Goal: Transaction & Acquisition: Purchase product/service

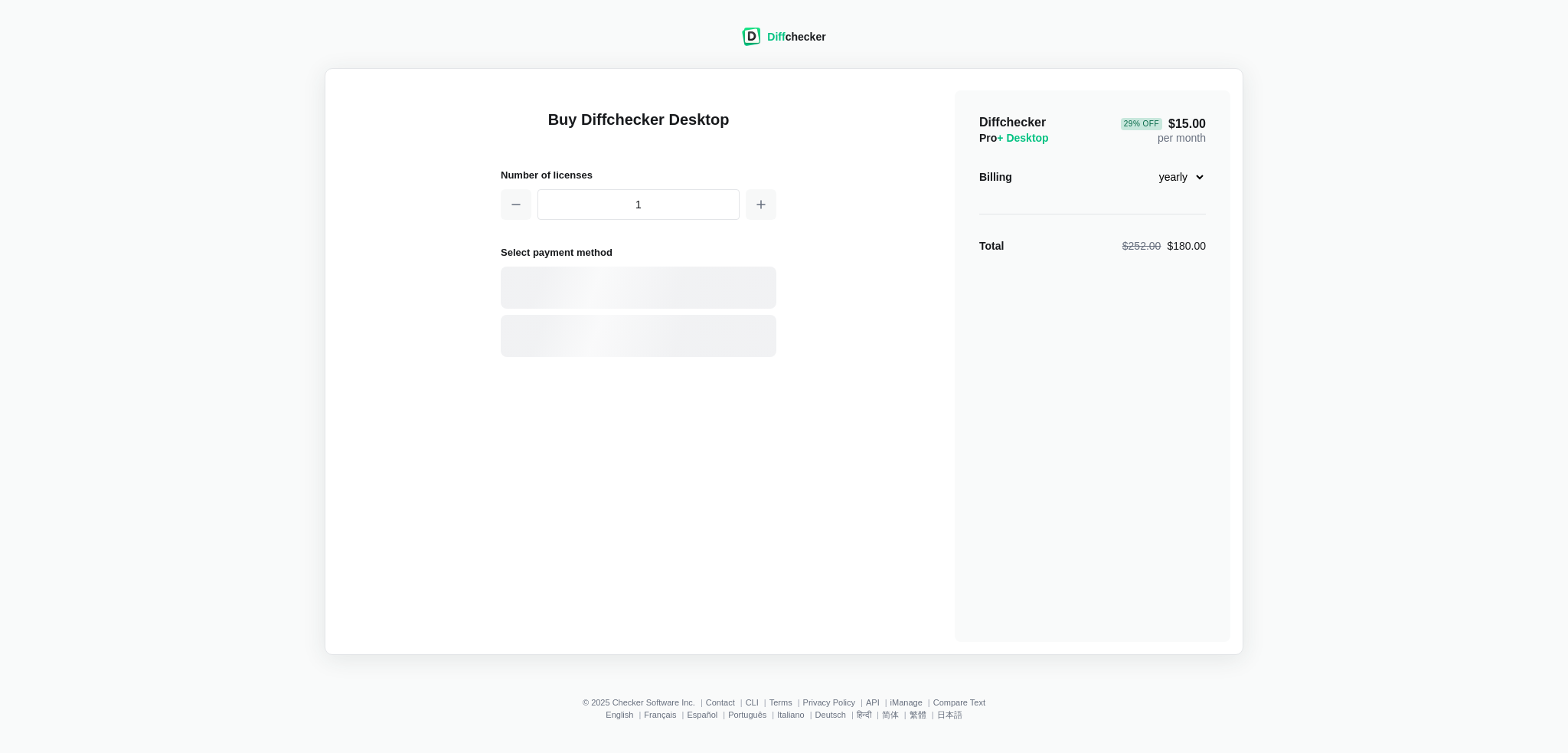
click at [1190, 175] on select "monthly yearly" at bounding box center [1173, 177] width 66 height 26
click at [1260, 193] on div "Diff checker Buy Diffchecker Desktop Number of licenses 1 Select payment method…" at bounding box center [784, 332] width 1550 height 646
click at [1170, 184] on select "monthly yearly" at bounding box center [1173, 177] width 66 height 26
click at [1022, 140] on span "+ Desktop" at bounding box center [1022, 138] width 51 height 13
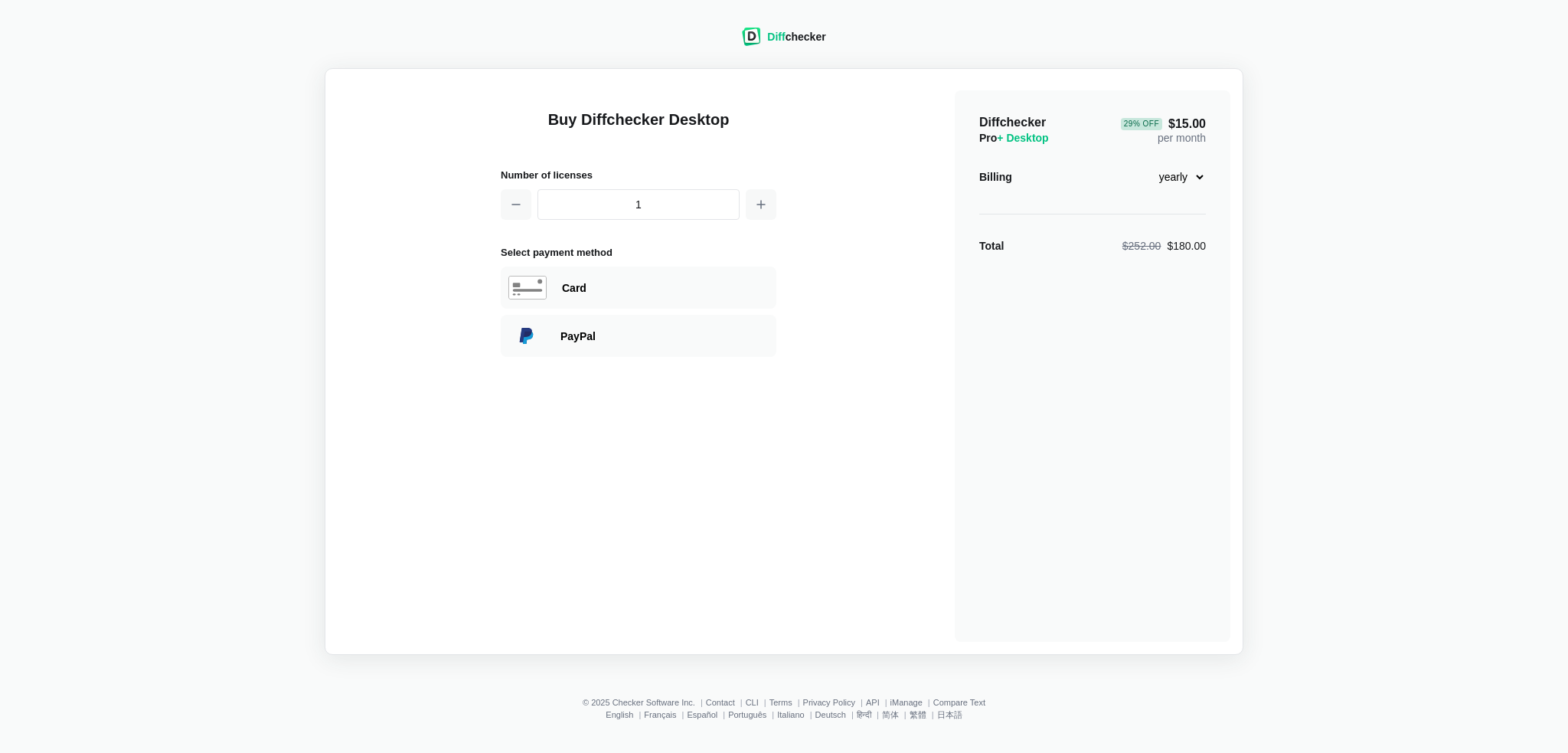
click at [1192, 182] on select "monthly yearly" at bounding box center [1173, 177] width 66 height 26
click at [1140, 164] on select "monthly yearly" at bounding box center [1173, 177] width 66 height 26
click at [1185, 180] on select "monthly yearly" at bounding box center [1173, 177] width 66 height 26
select select "desktop-yearly-180"
click at [1140, 164] on select "monthly yearly" at bounding box center [1173, 177] width 66 height 26
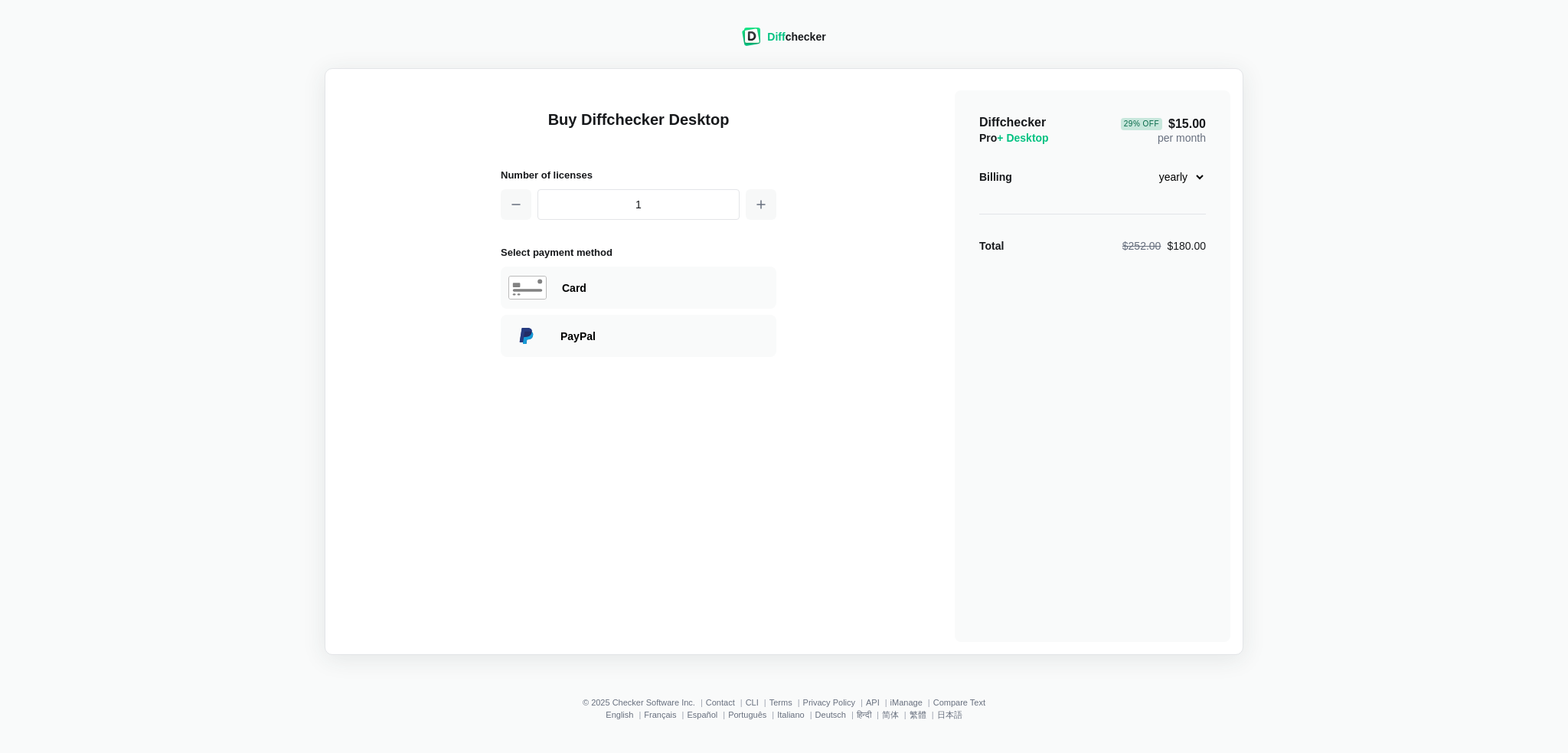
click at [1174, 251] on div "$252.00 $180.00" at bounding box center [1164, 245] width 83 height 15
click at [661, 288] on div "Card" at bounding box center [665, 288] width 207 height 15
select select "[GEOGRAPHIC_DATA]"
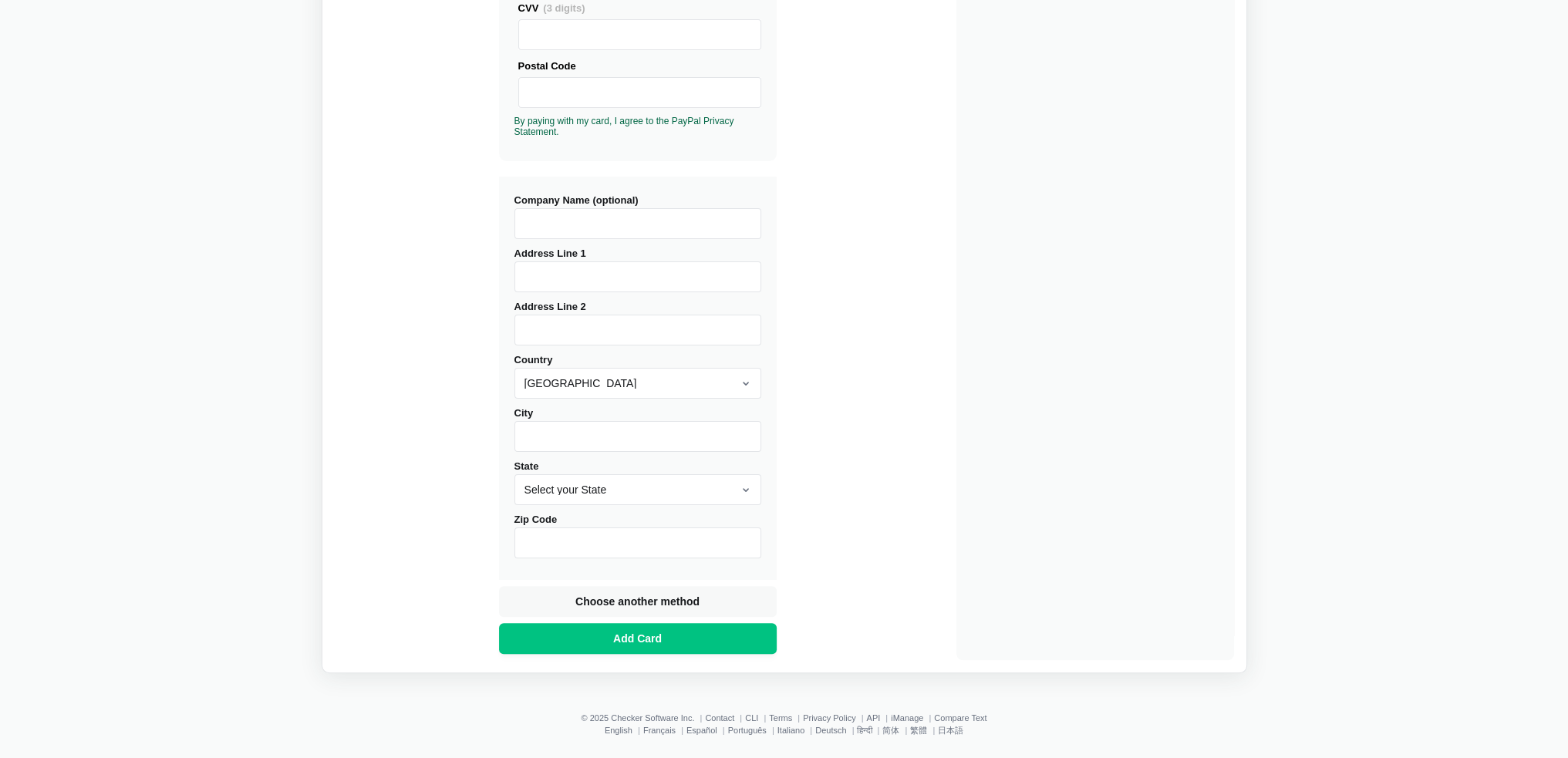
scroll to position [444, 0]
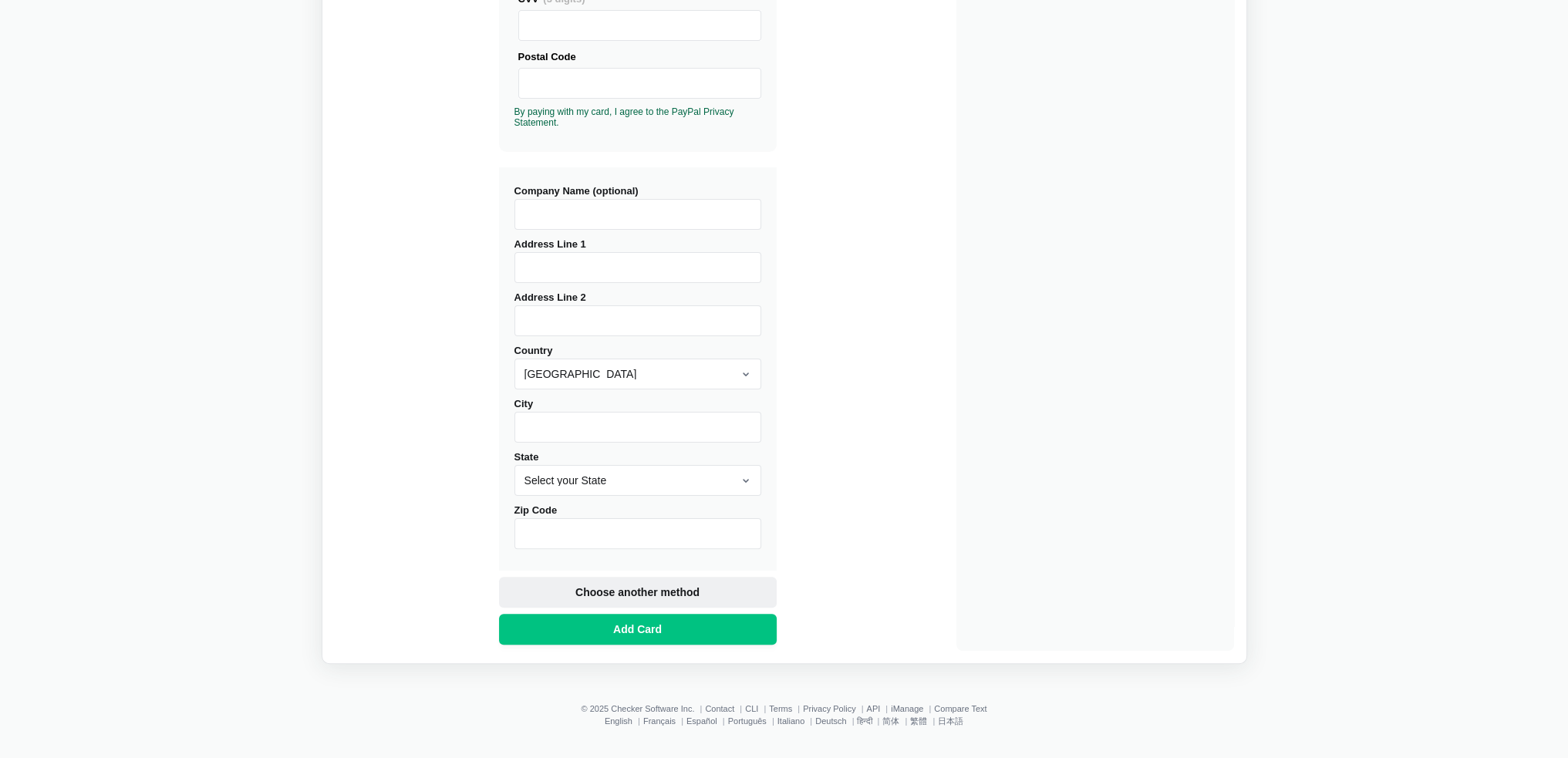
click at [716, 601] on button "Choose another method" at bounding box center [638, 592] width 278 height 31
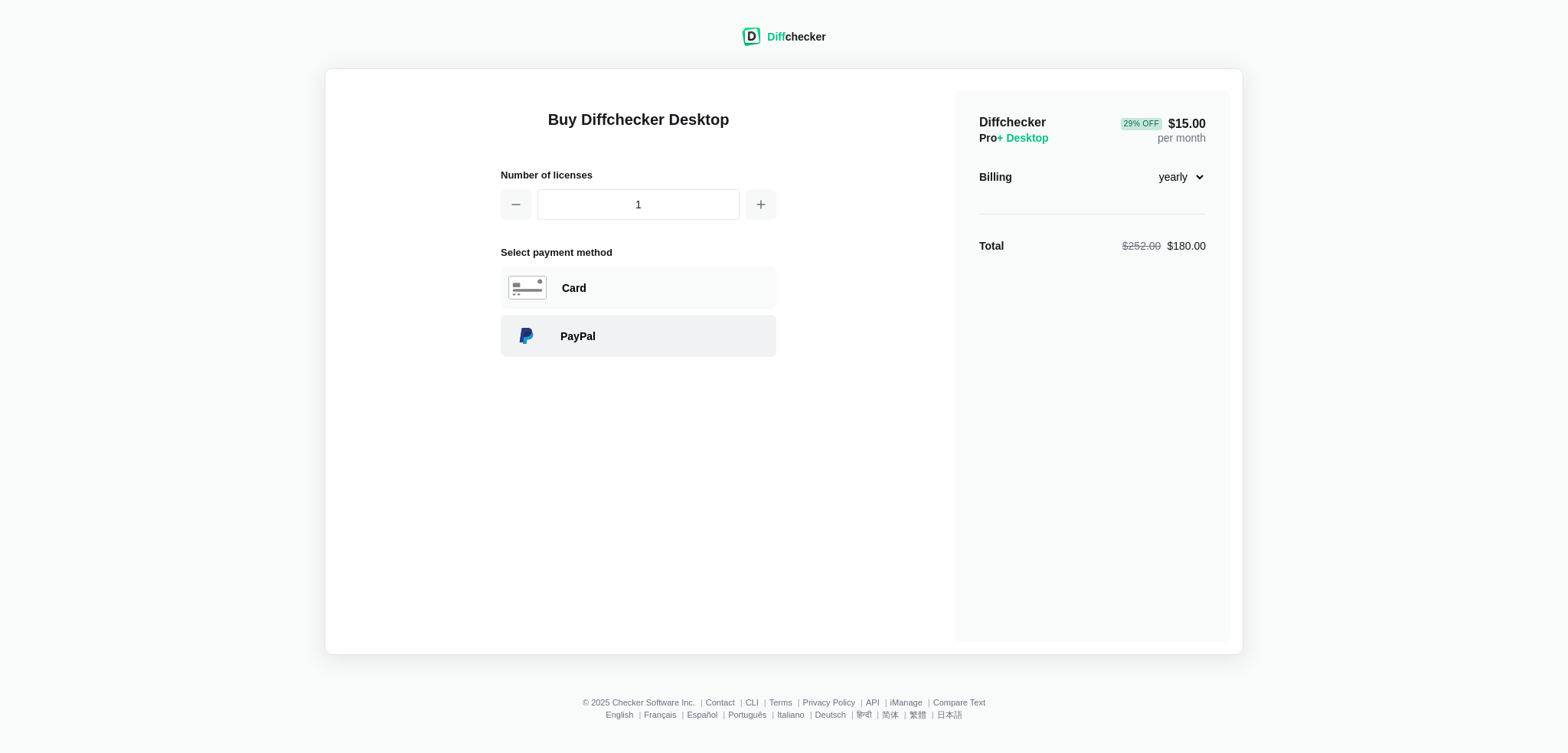
click at [652, 330] on div "PayPal" at bounding box center [664, 336] width 208 height 15
click at [775, 33] on span "Diff" at bounding box center [776, 37] width 17 height 13
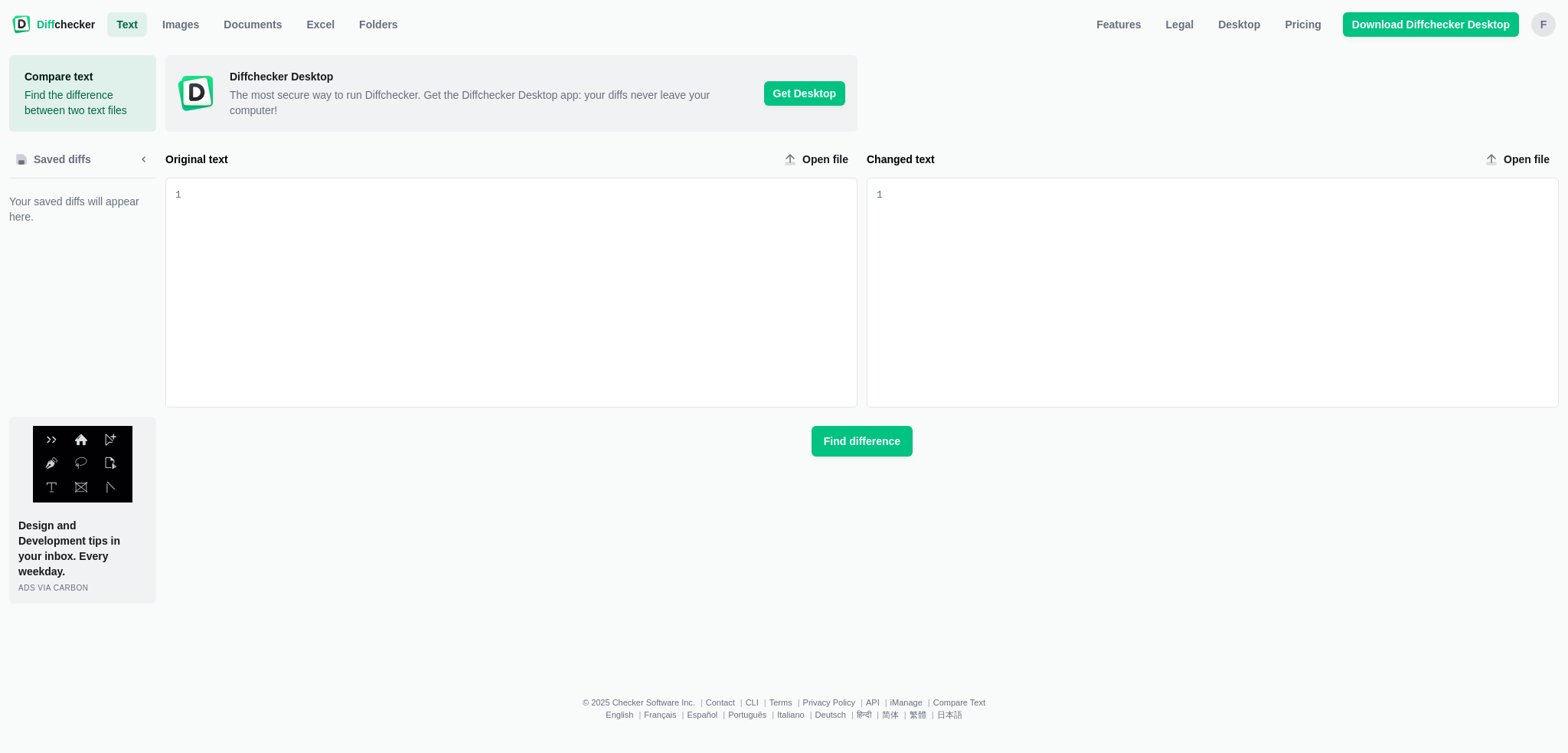
click at [1541, 27] on div "F" at bounding box center [1543, 24] width 24 height 24
click at [1482, 101] on link "Account Settings" at bounding box center [1484, 103] width 132 height 24
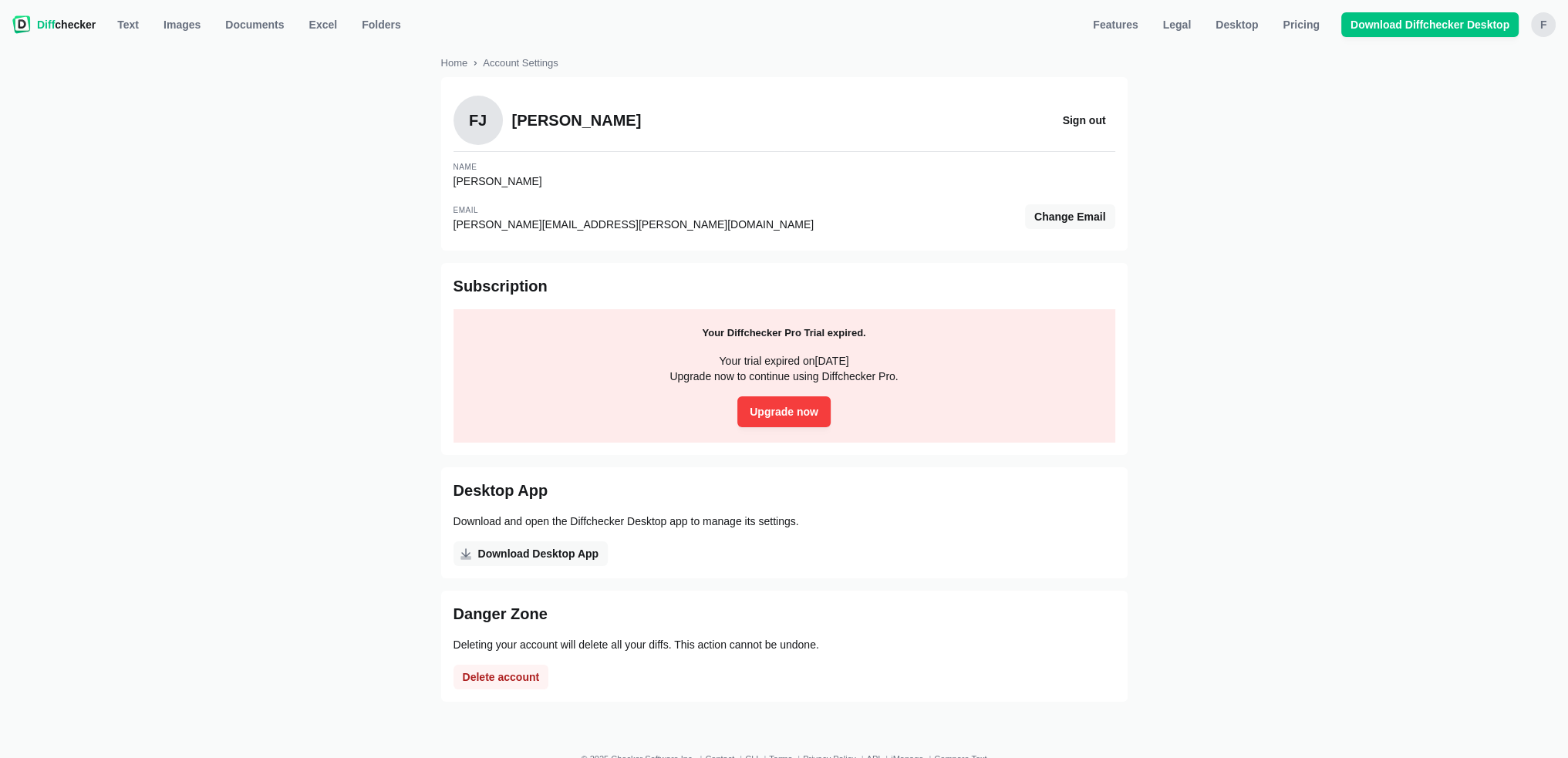
click at [529, 74] on div "Home Account Settings FJ [PERSON_NAME] Sign out Name [PERSON_NAME] Email [PERSO…" at bounding box center [784, 385] width 686 height 658
click at [1232, 609] on div "Home Account Settings FJ [PERSON_NAME] Sign out Name [PERSON_NAME] Email [PERSO…" at bounding box center [784, 385] width 1549 height 689
click at [1261, 30] on span "Desktop" at bounding box center [1236, 24] width 48 height 15
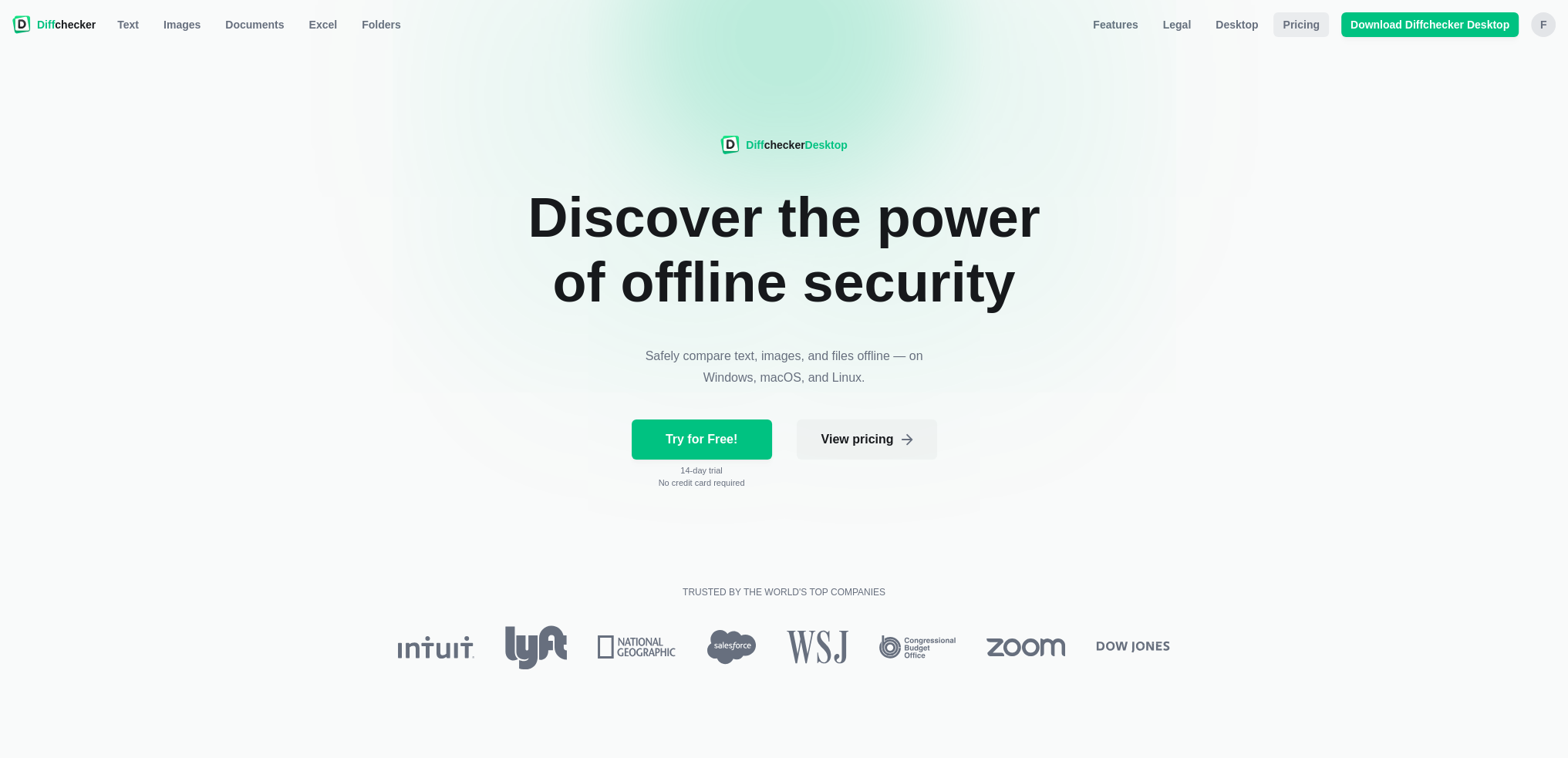
click at [1311, 28] on span "Pricing" at bounding box center [1301, 24] width 43 height 15
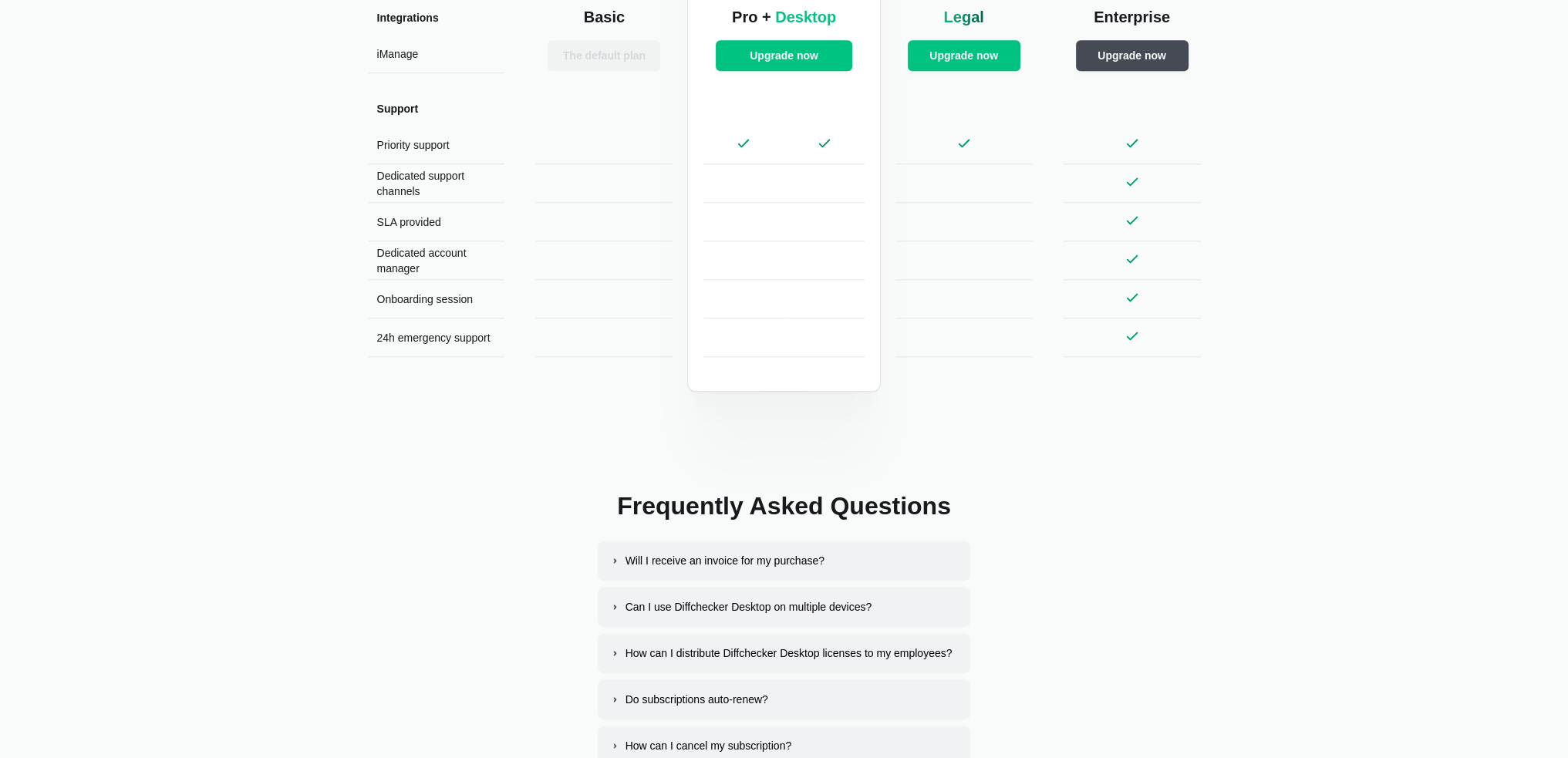
scroll to position [2699, 0]
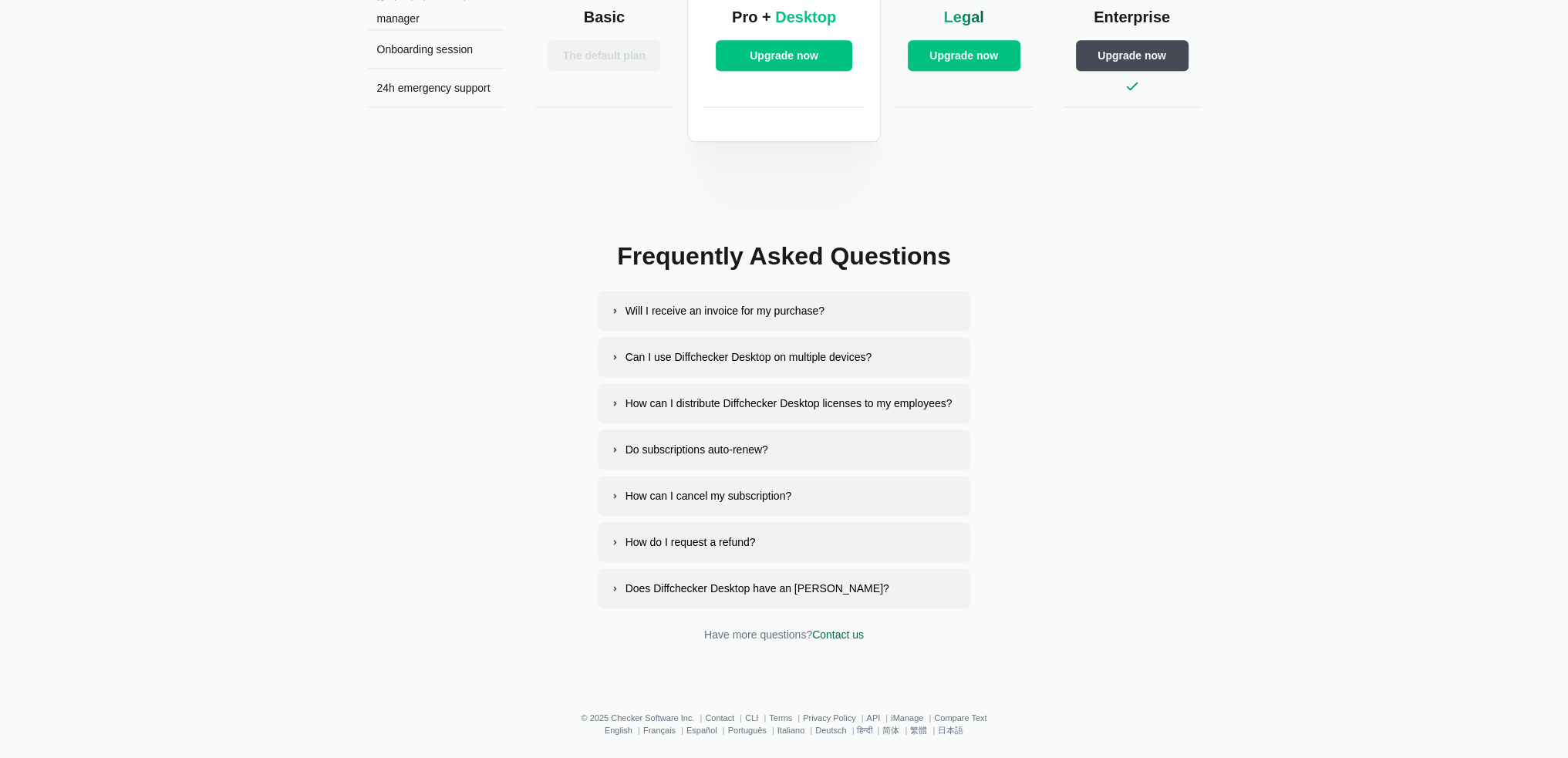
click at [687, 353] on div "Can I use Diffchecker Desktop on multiple devices?" at bounding box center [748, 357] width 247 height 15
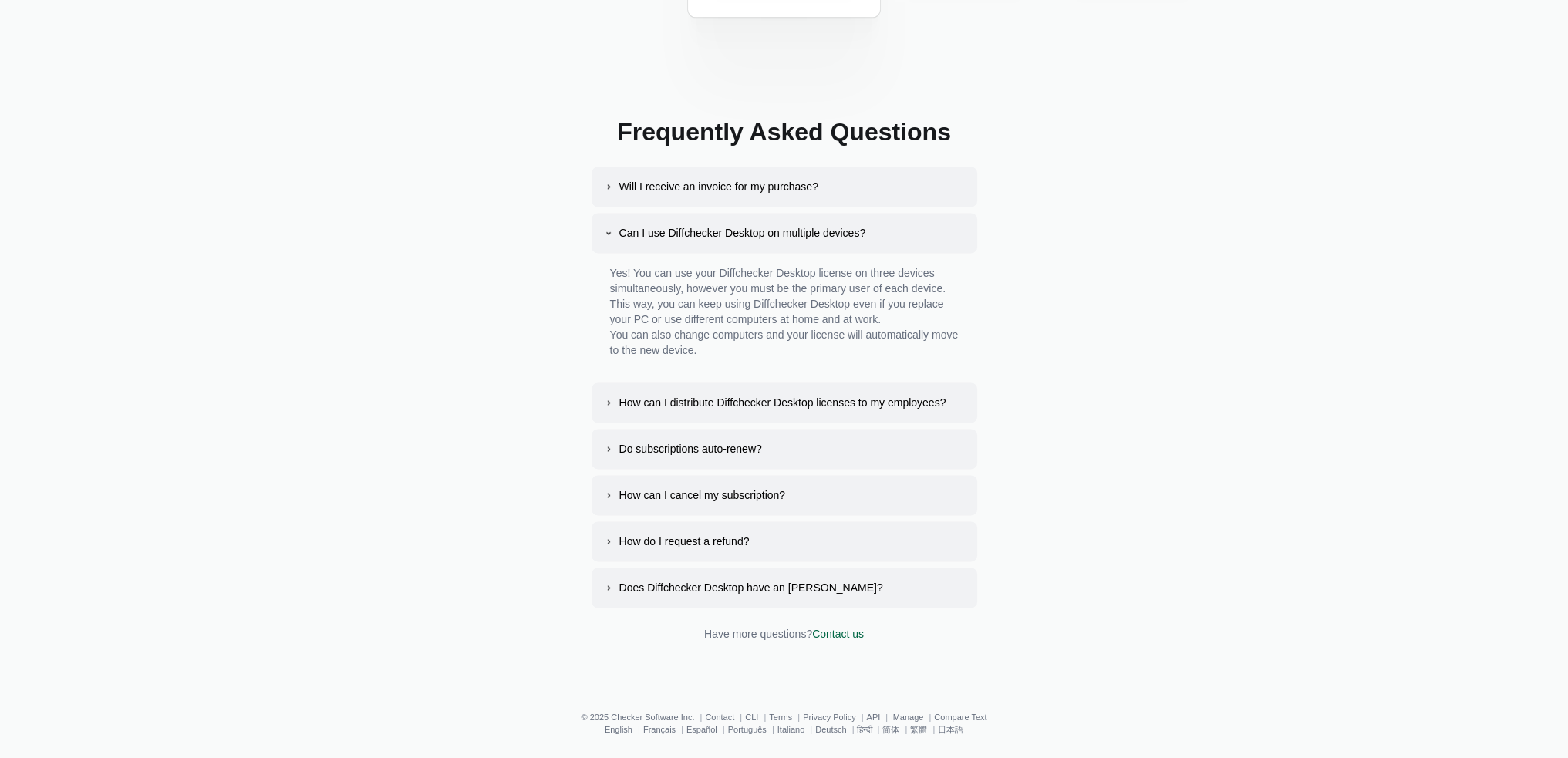
scroll to position [2832, 0]
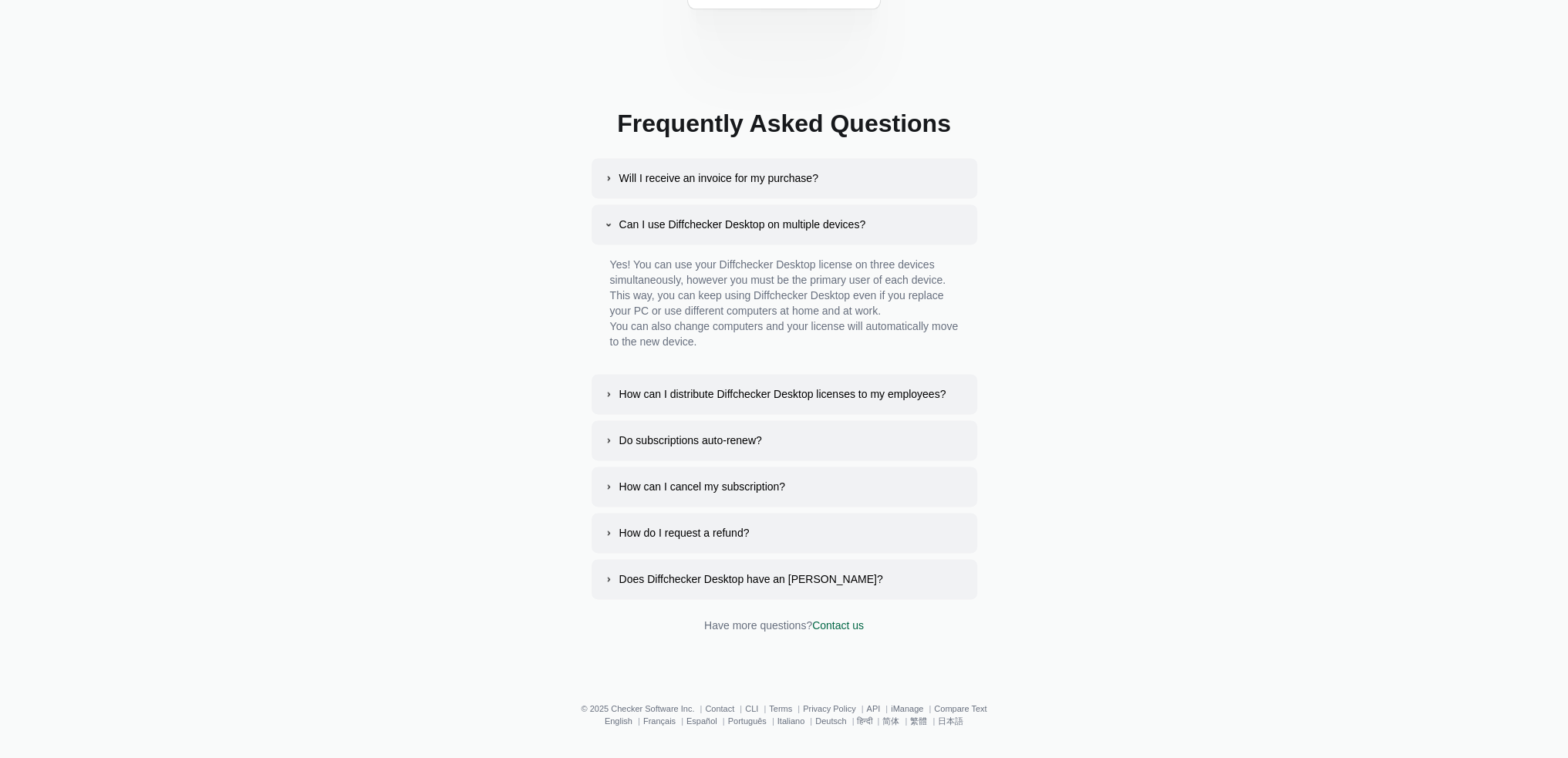
click at [676, 530] on div "How do I request a refund?" at bounding box center [684, 532] width 131 height 15
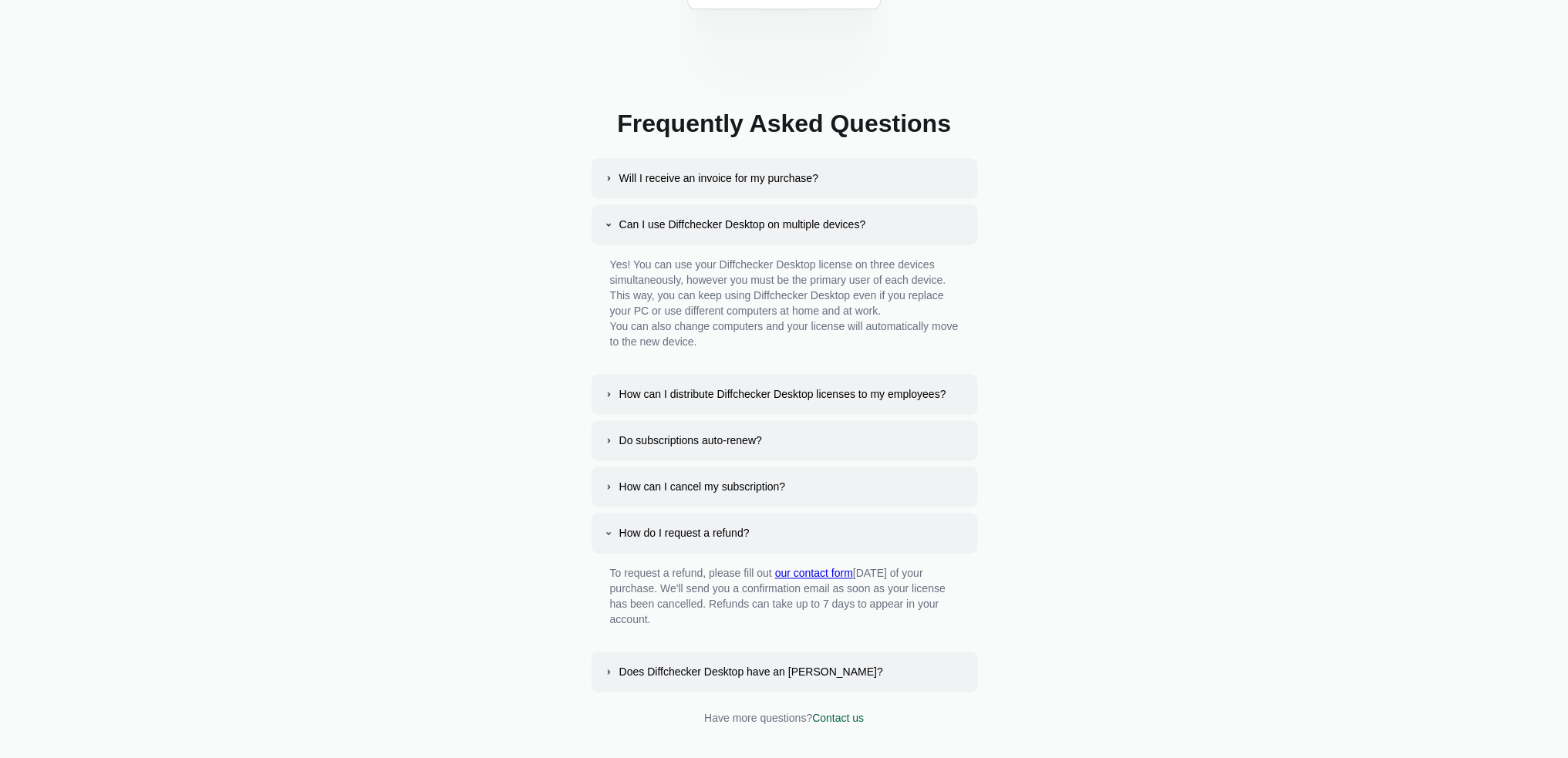
click at [823, 567] on link "our contact form" at bounding box center [814, 573] width 78 height 13
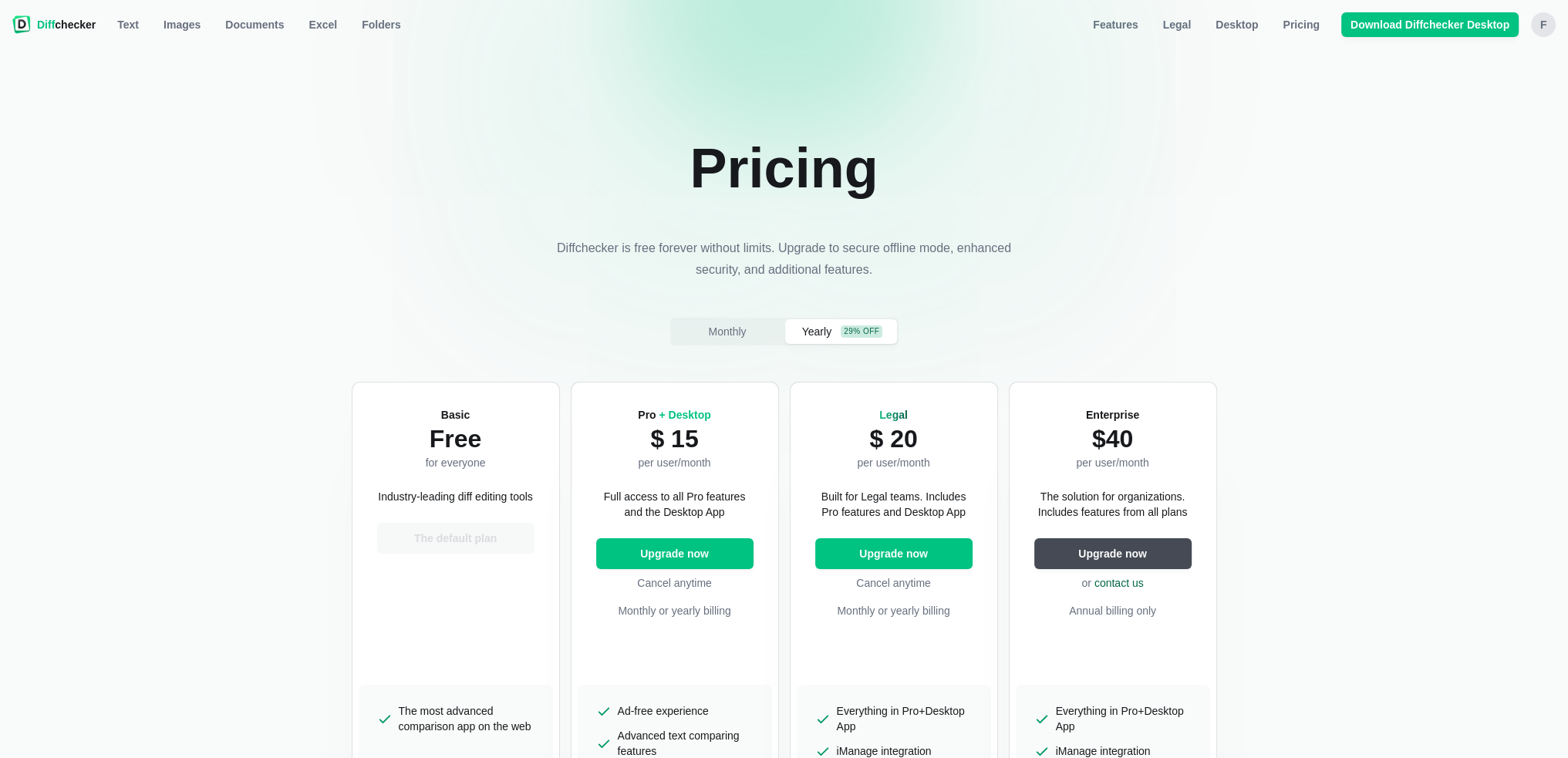
click at [44, 20] on span "Diff" at bounding box center [46, 25] width 17 height 13
